Goal: Task Accomplishment & Management: Manage account settings

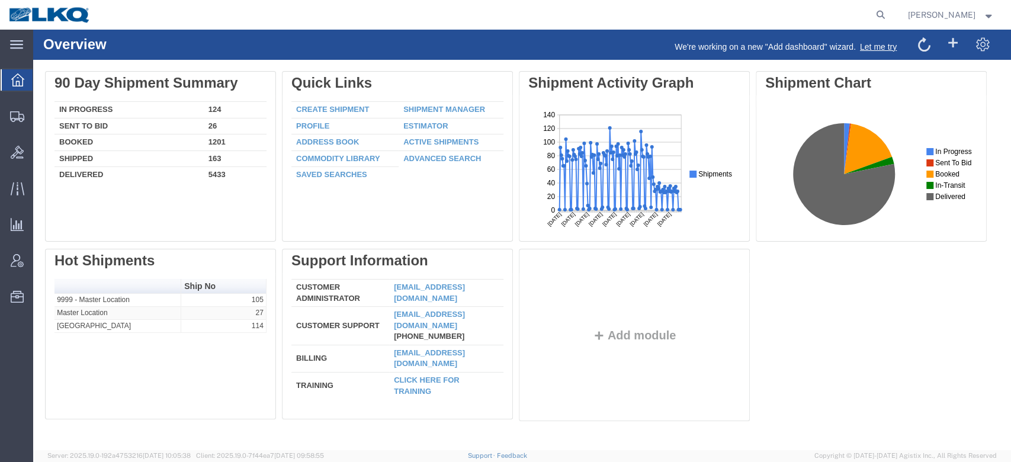
click at [912, 7] on nav "[PERSON_NAME]" at bounding box center [509, 15] width 1002 height 30
click at [889, 12] on icon at bounding box center [880, 15] width 17 height 17
click at [766, 21] on input "search" at bounding box center [692, 15] width 360 height 28
paste input "56453601"
type input "56453601"
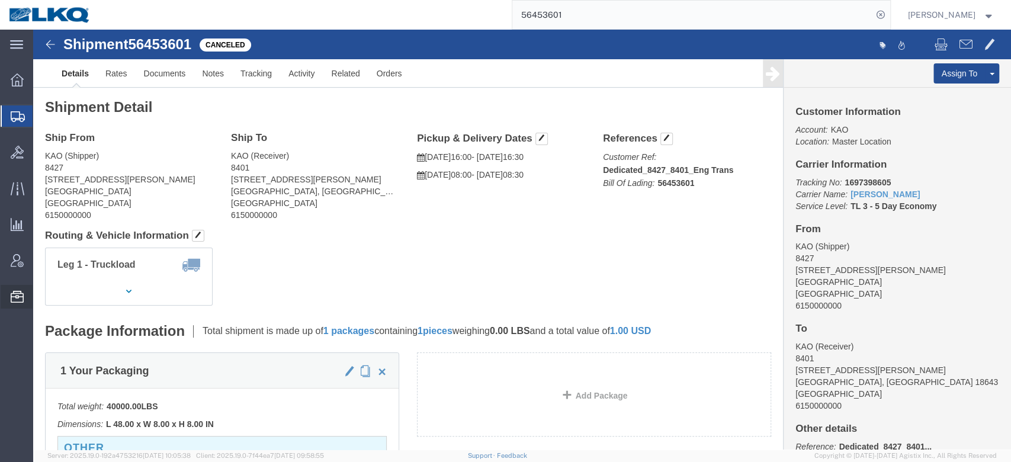
click at [0, 0] on span "Templates" at bounding box center [0, 0] width 0 height 0
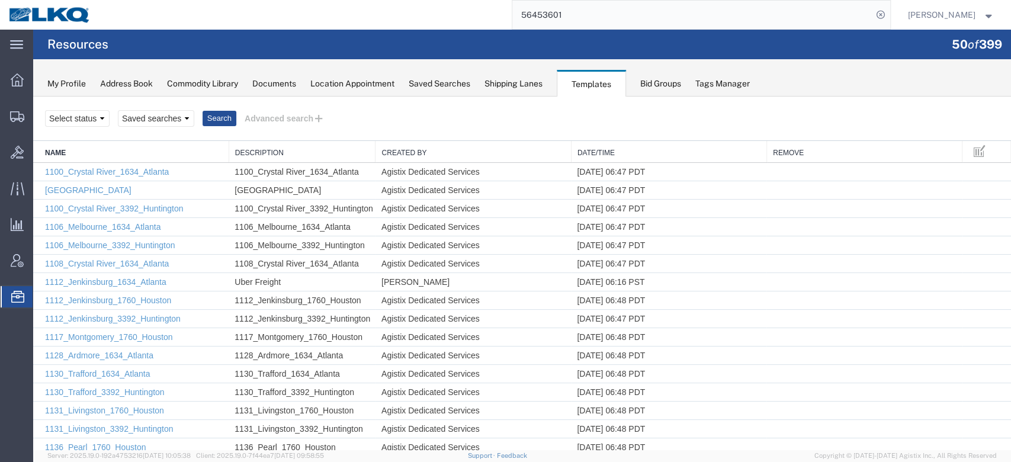
click at [629, 151] on link "Date/Time" at bounding box center [668, 153] width 183 height 10
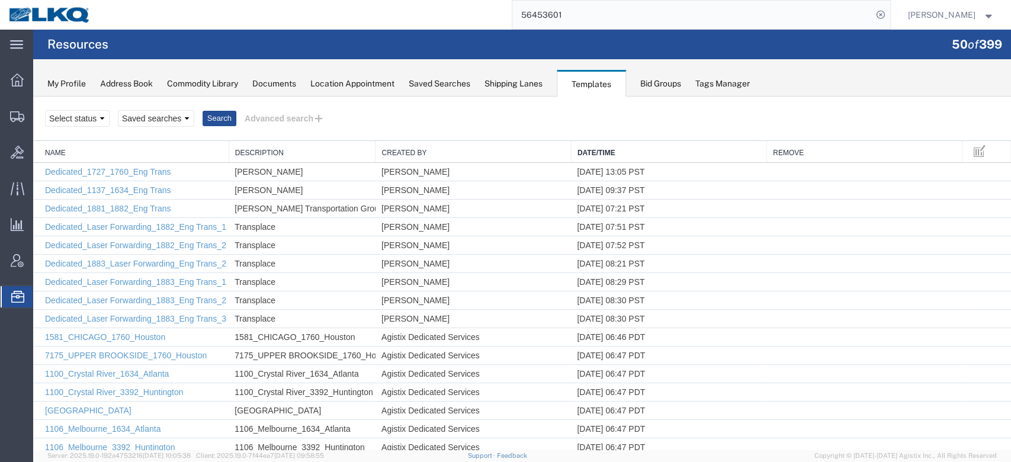
click at [629, 151] on link "Date/Time" at bounding box center [668, 153] width 183 height 10
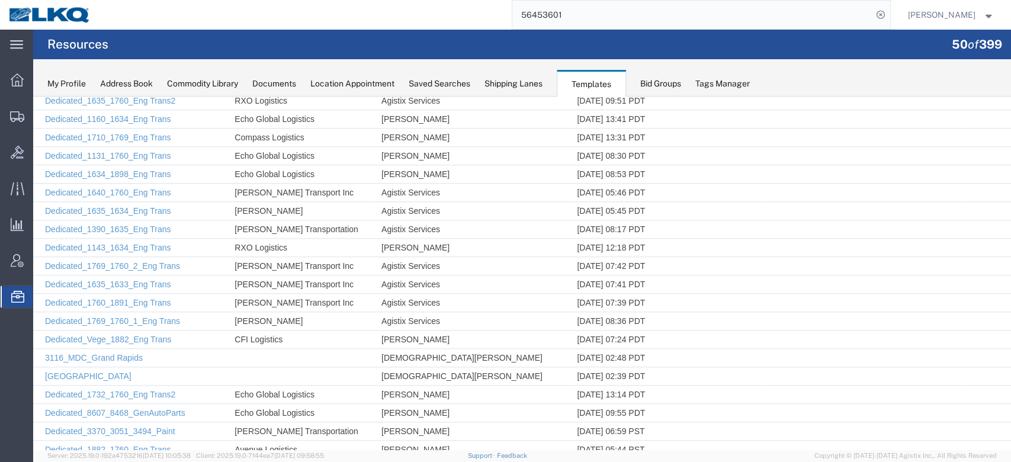
scroll to position [639, 0]
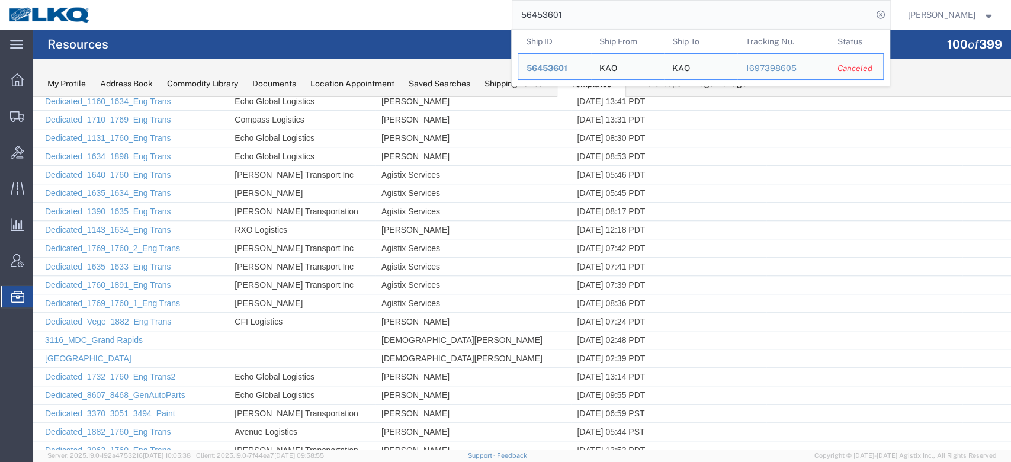
click at [602, 26] on input "56453601" at bounding box center [692, 15] width 360 height 28
click at [567, 68] on span "56453601" at bounding box center [546, 67] width 41 height 9
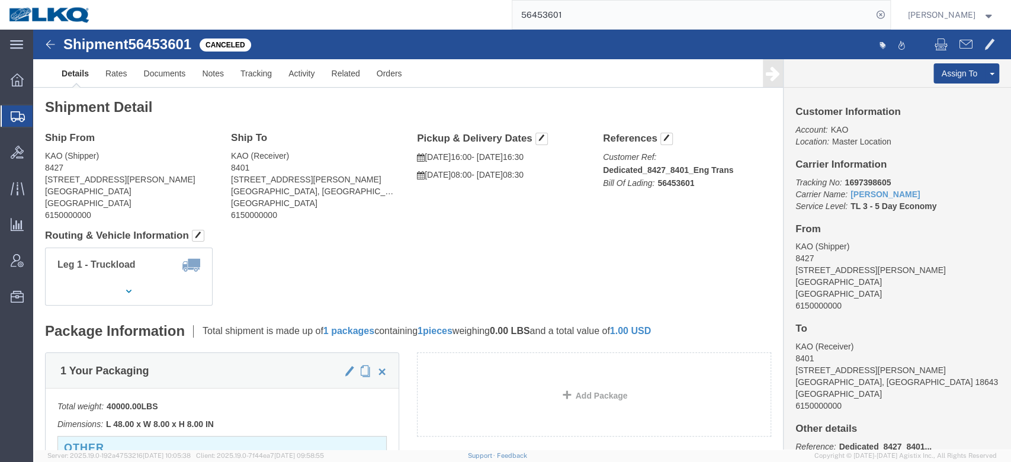
click at [0, 0] on span "Shipment Manager" at bounding box center [0, 0] width 0 height 0
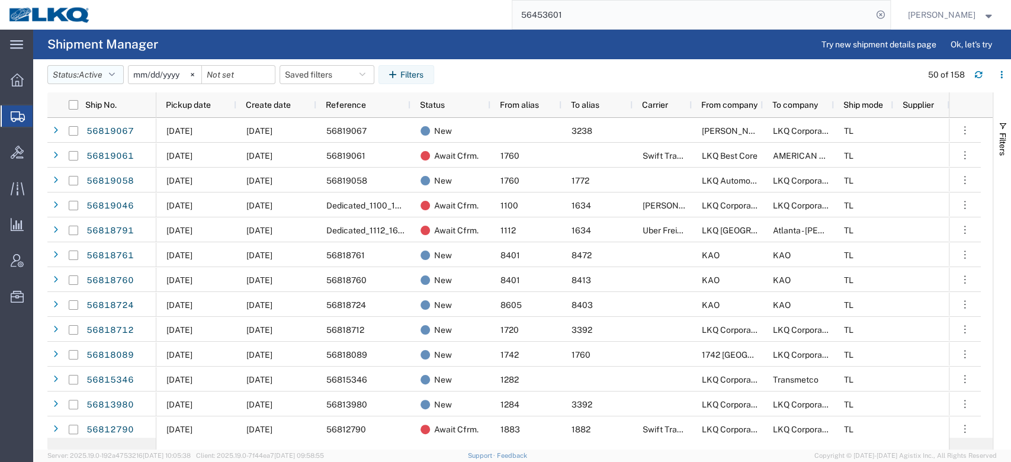
click at [98, 83] on button "Status: Active" at bounding box center [85, 74] width 76 height 19
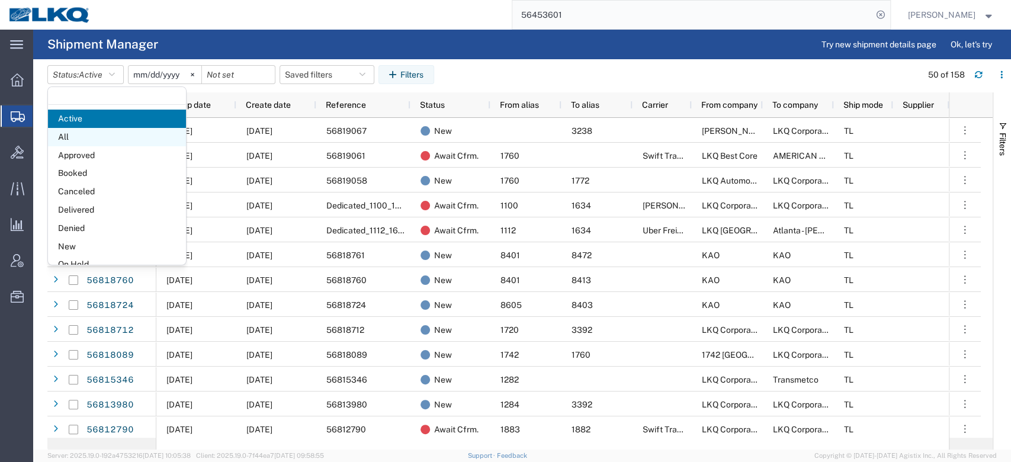
click at [101, 134] on span "All" at bounding box center [117, 137] width 138 height 18
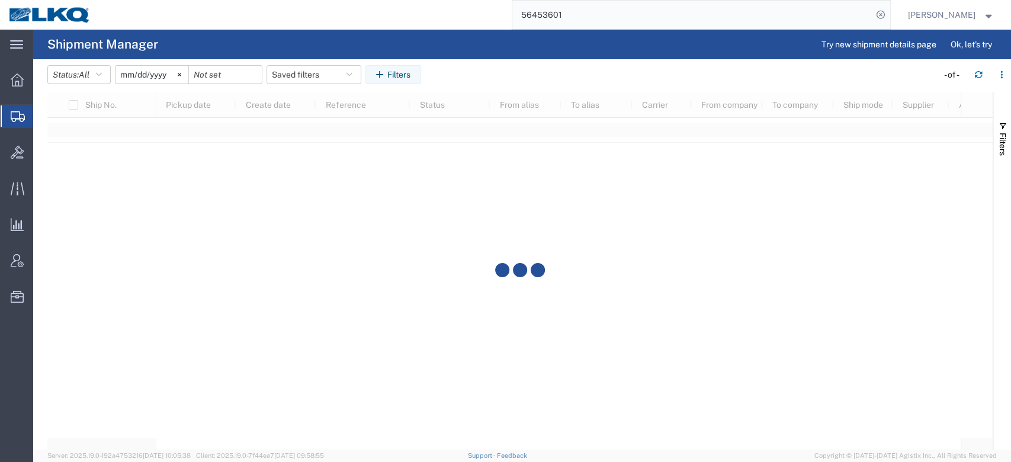
click at [149, 72] on input "[DATE]" at bounding box center [151, 75] width 73 height 18
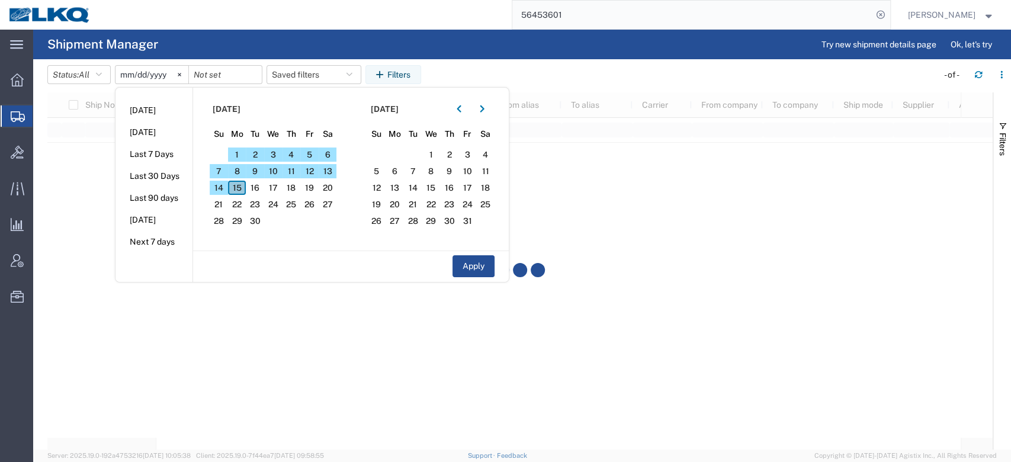
click at [246, 182] on span "15" at bounding box center [237, 188] width 18 height 14
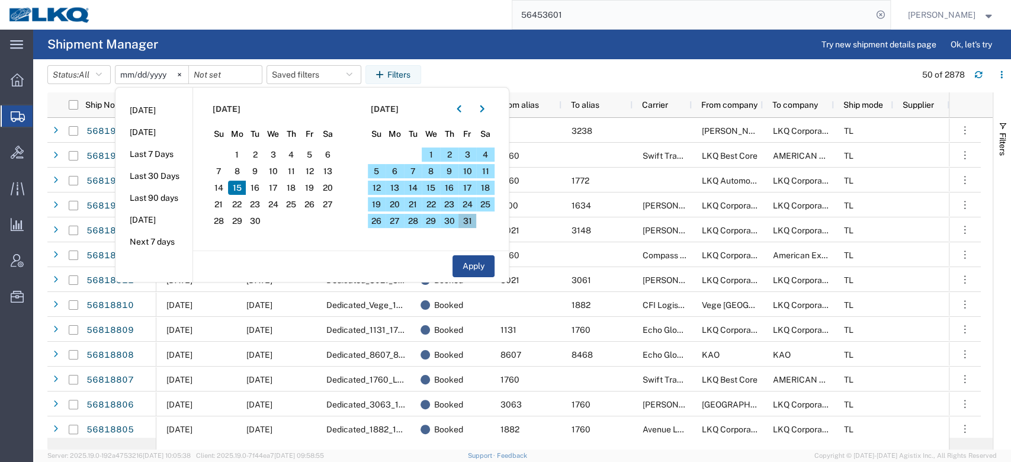
click at [464, 221] on span "31" at bounding box center [467, 221] width 18 height 14
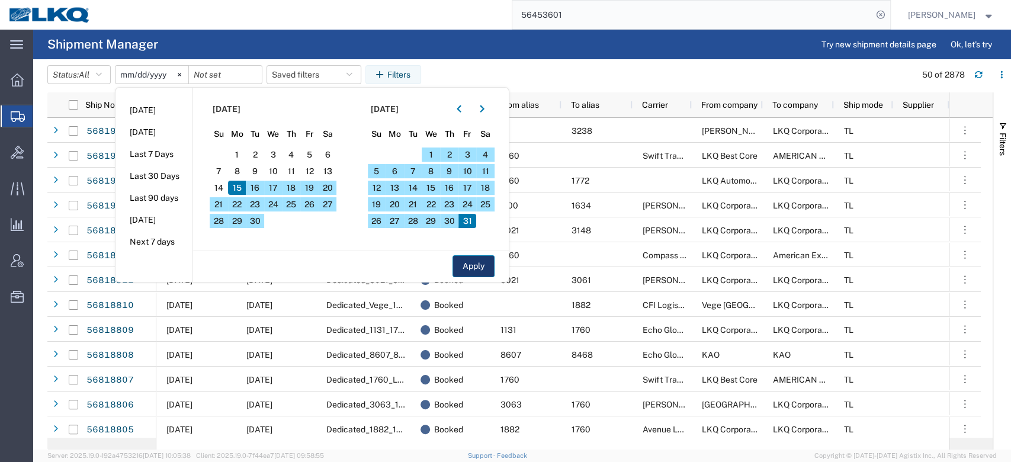
click at [489, 275] on button "Apply" at bounding box center [473, 266] width 42 height 22
type input "2025-09-15"
type input "2025-10-31"
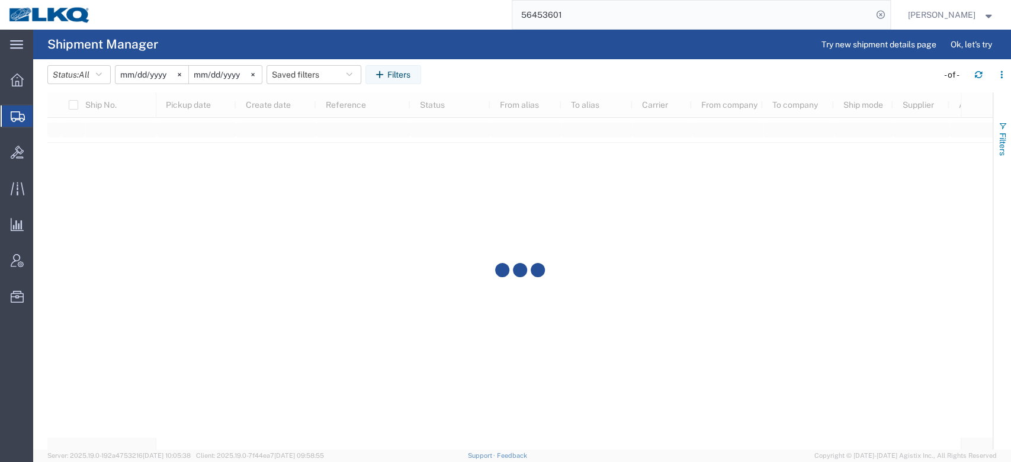
click at [1001, 137] on span "Filters" at bounding box center [1002, 144] width 9 height 23
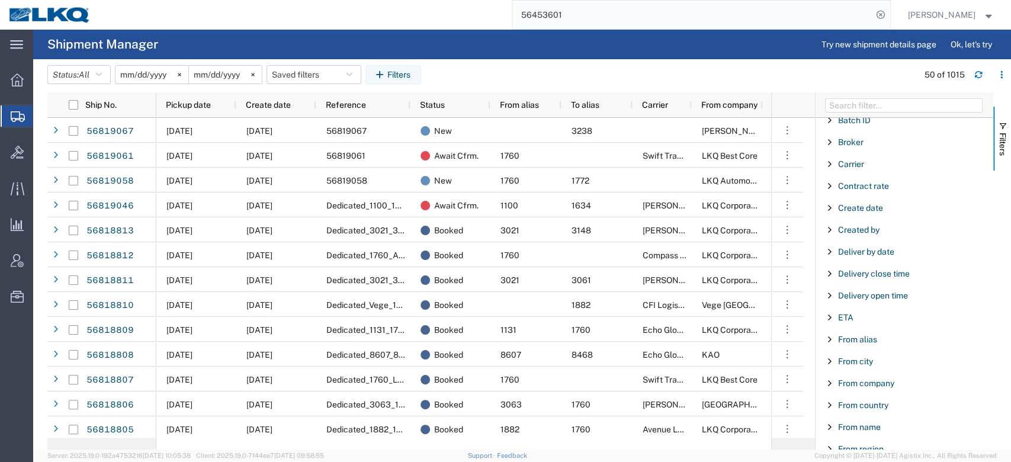
scroll to position [140, 0]
click at [862, 360] on span "From city" at bounding box center [855, 360] width 35 height 9
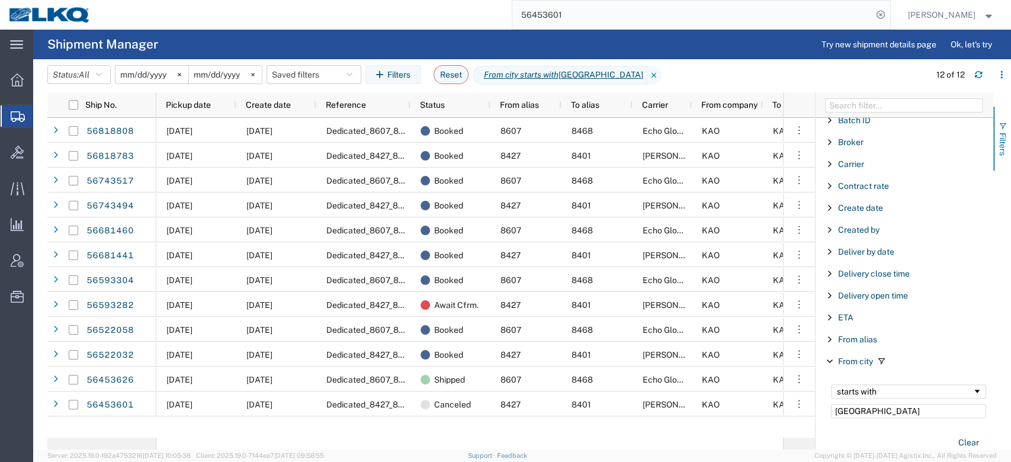
type input "Brownstown"
click at [1002, 130] on span "button" at bounding box center [1002, 125] width 9 height 9
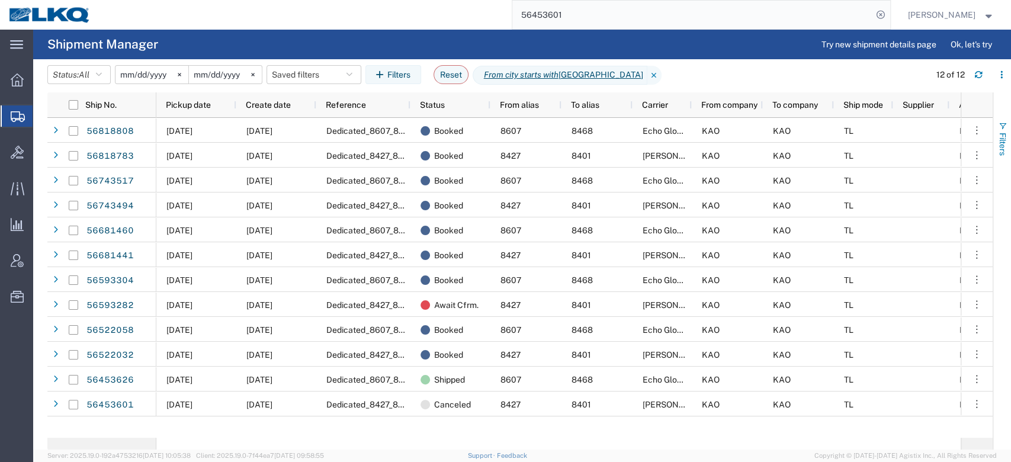
click at [1001, 133] on span "Filters" at bounding box center [1002, 144] width 9 height 23
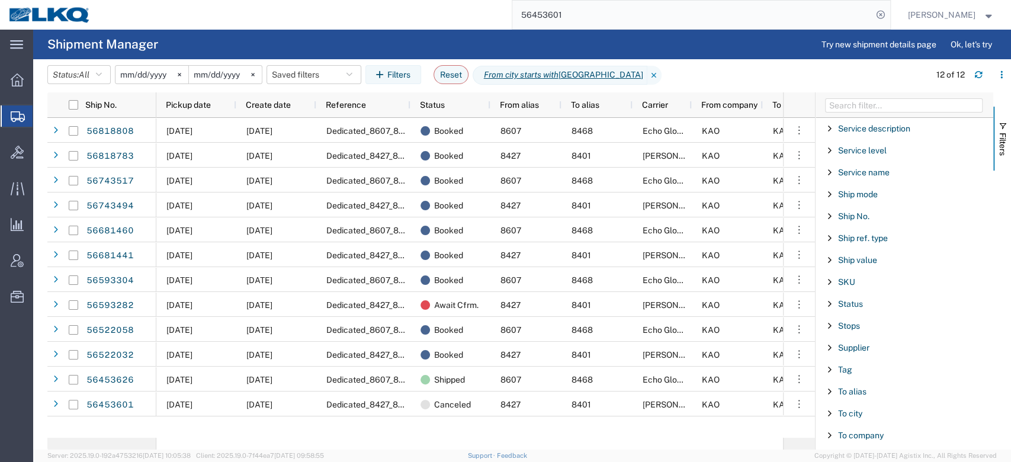
scroll to position [1198, 0]
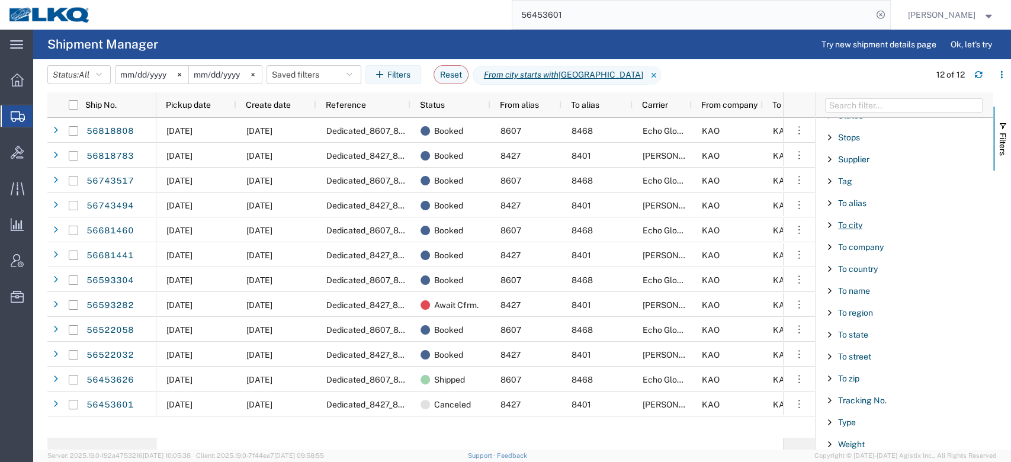
click at [844, 220] on span "To city" at bounding box center [850, 224] width 24 height 9
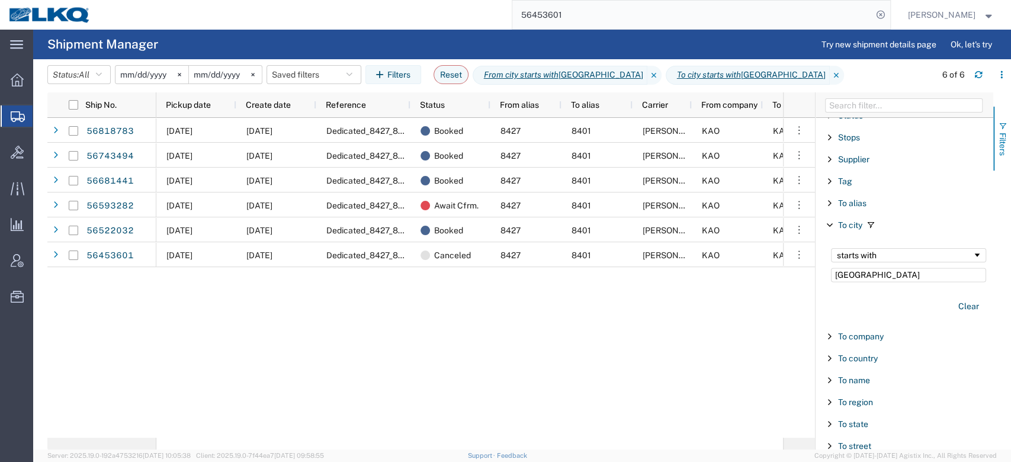
type input "Exeter"
click at [1009, 138] on button "Filters" at bounding box center [1002, 139] width 18 height 64
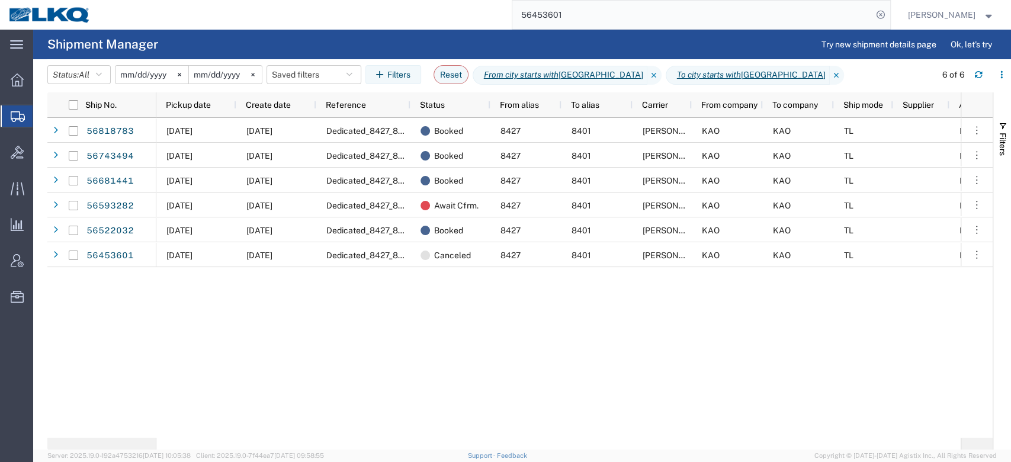
click at [511, 316] on div "10/20/2025 09/15/2025 Dedicated_8427_8401_Eng Trans Booked 8427 8401 C.H. Robin…" at bounding box center [558, 278] width 804 height 320
click at [72, 104] on input "checkbox" at bounding box center [73, 104] width 9 height 9
checkbox input "true"
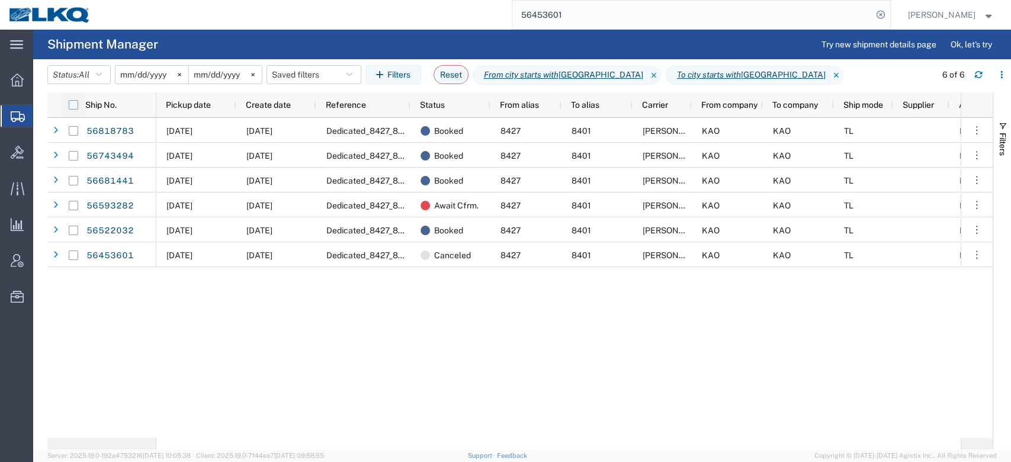
checkbox input "true"
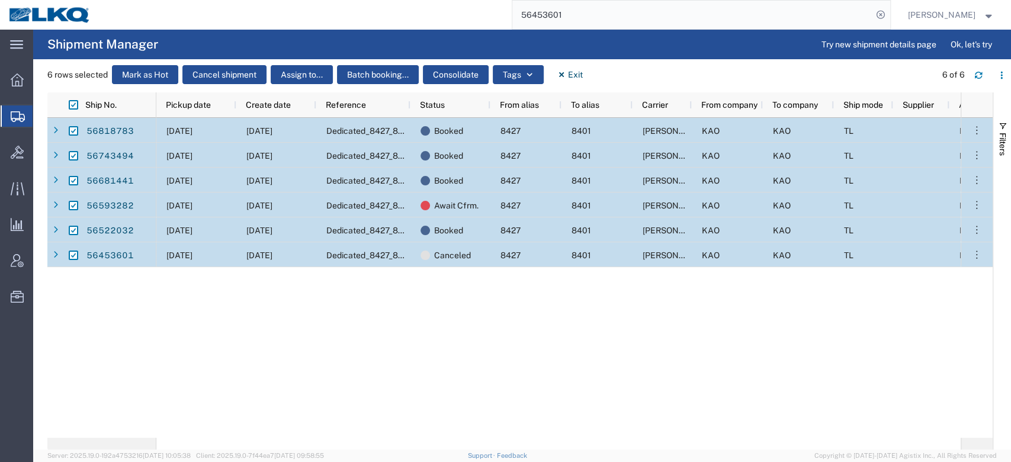
click at [75, 261] on div at bounding box center [73, 255] width 9 height 25
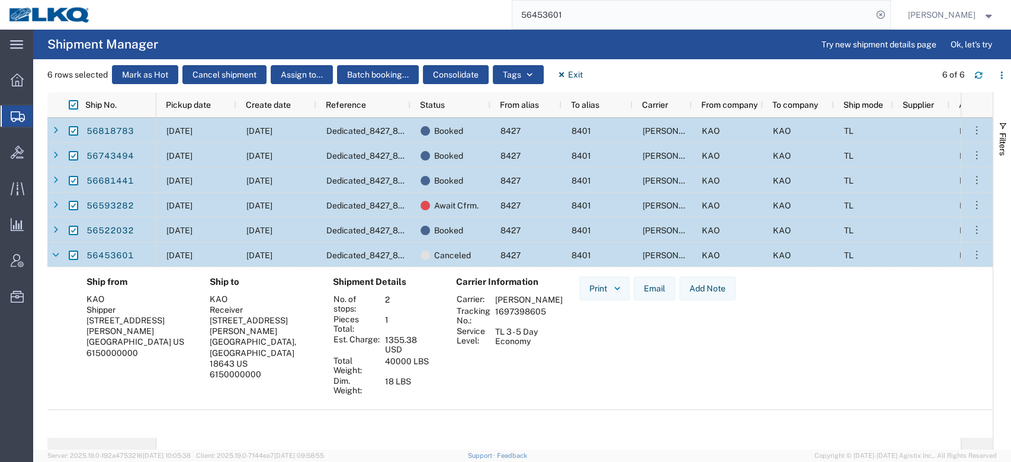
click at [186, 259] on span "09/15/2025" at bounding box center [179, 254] width 26 height 9
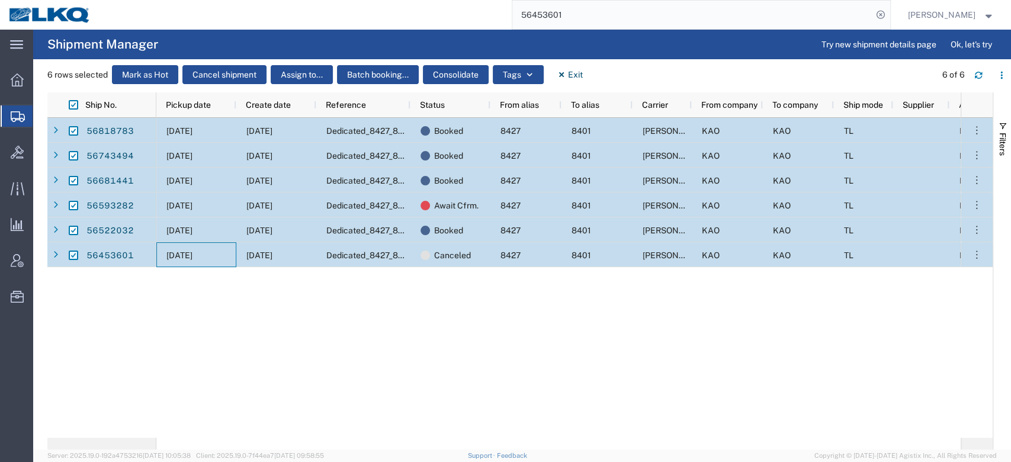
click at [72, 256] on input "Press Space to toggle row selection (checked)" at bounding box center [73, 254] width 9 height 9
checkbox input "false"
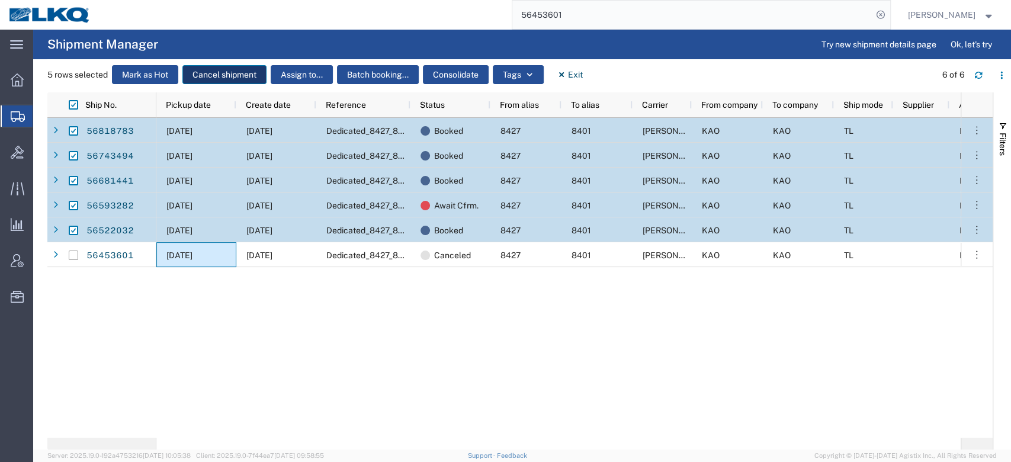
click at [213, 81] on button "Cancel shipment" at bounding box center [224, 74] width 84 height 19
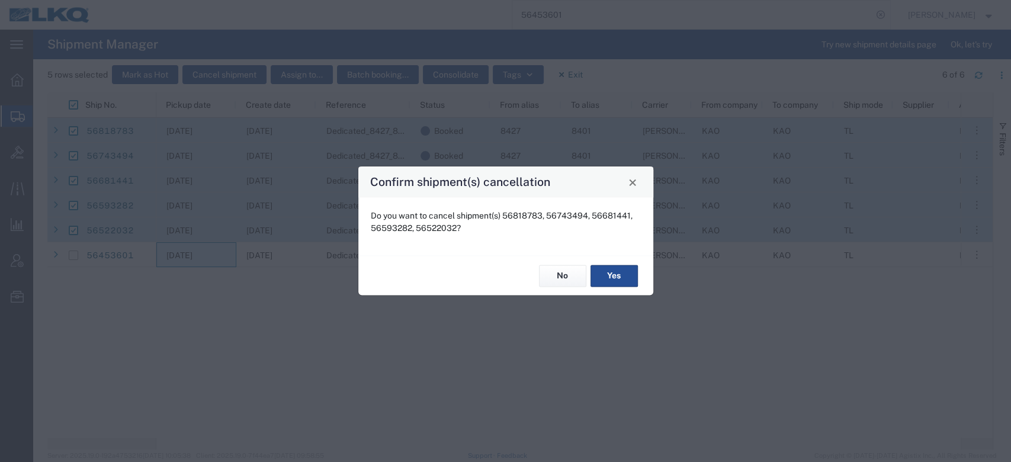
click at [630, 290] on div "No Yes" at bounding box center [505, 275] width 295 height 40
click at [624, 283] on button "Yes" at bounding box center [613, 276] width 47 height 22
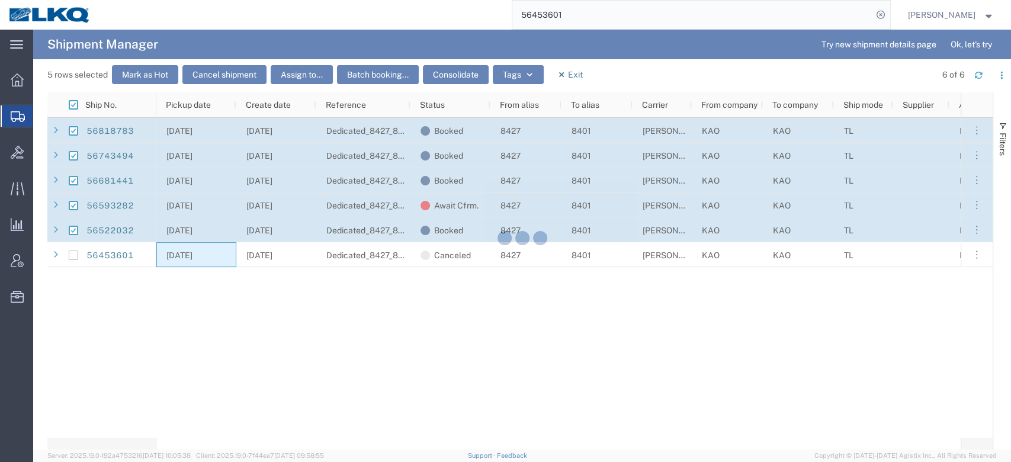
checkbox input "false"
